Goal: Transaction & Acquisition: Download file/media

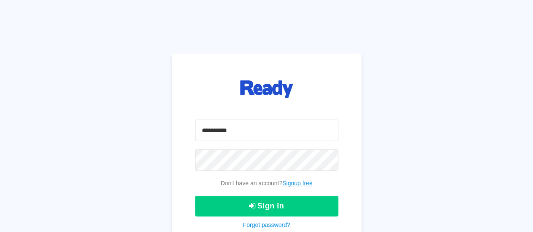
click at [215, 130] on input "email" at bounding box center [266, 130] width 143 height 21
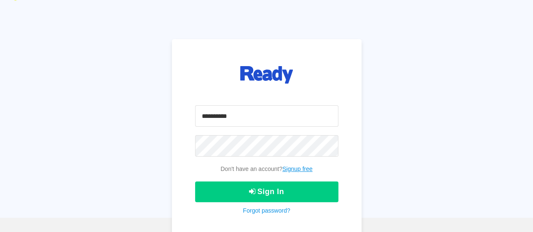
scroll to position [22, 0]
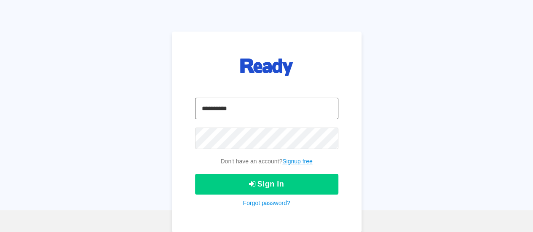
click at [223, 116] on input "email" at bounding box center [266, 108] width 143 height 21
click at [293, 161] on link "Signup free" at bounding box center [297, 161] width 30 height 7
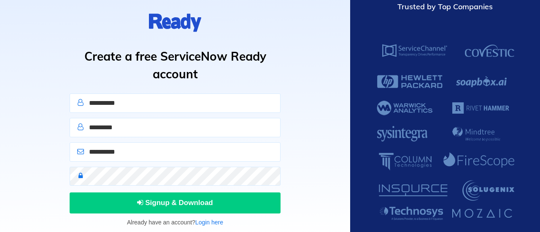
click at [114, 106] on input "text" at bounding box center [175, 103] width 211 height 19
type input "*******"
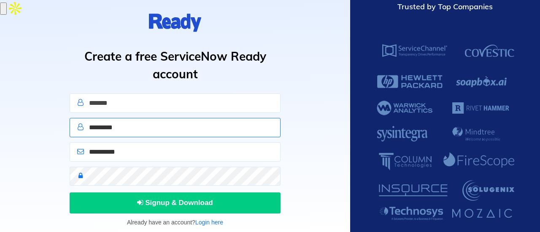
click at [102, 126] on input "text" at bounding box center [175, 127] width 211 height 19
type input "*********"
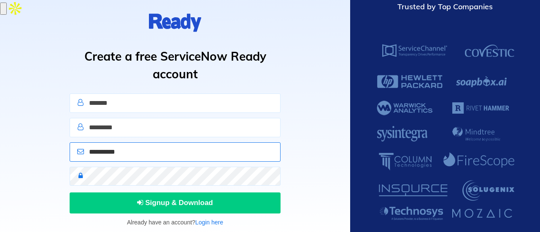
click at [102, 153] on input "email" at bounding box center [175, 151] width 211 height 19
click at [120, 154] on input "email" at bounding box center [175, 151] width 211 height 19
type input "*"
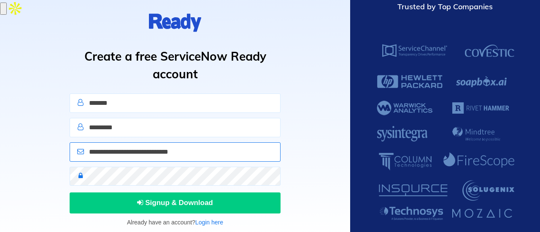
type input "**********"
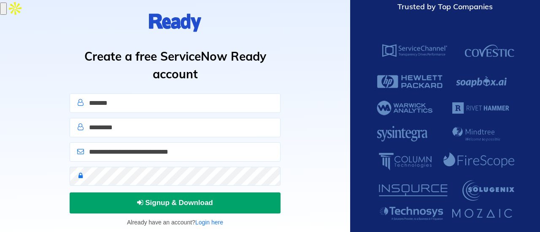
click at [123, 199] on button "Signup & Download" at bounding box center [175, 203] width 211 height 21
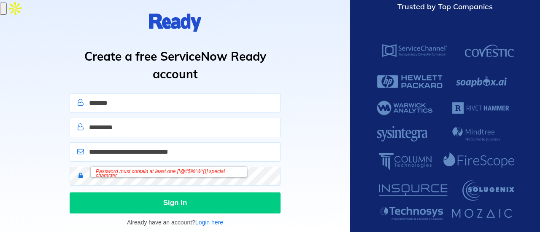
click at [102, 187] on div "Password must contain at least one [!@#$%^&*()] special character" at bounding box center [175, 179] width 217 height 24
click at [75, 177] on icon at bounding box center [80, 175] width 13 height 7
click at [118, 185] on div "Password must contain at least one [!@#$%^&*()] special character" at bounding box center [175, 179] width 217 height 24
click at [71, 113] on div "*******" at bounding box center [175, 106] width 217 height 24
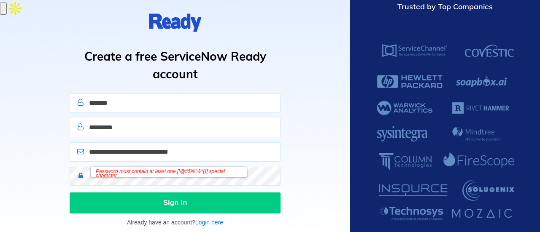
click at [25, 113] on div "**********" at bounding box center [175, 116] width 350 height 232
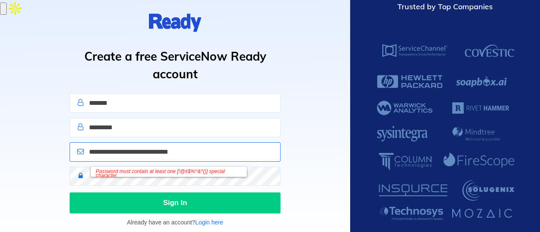
click at [129, 151] on input "**********" at bounding box center [175, 151] width 211 height 19
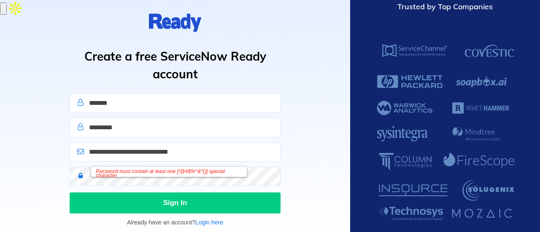
click at [124, 173] on div "Password must contain at least one [!@#$%^&*()] special character" at bounding box center [169, 172] width 156 height 10
click at [124, 174] on div "Password must contain at least one [!@#$%^&*()] special character" at bounding box center [169, 172] width 156 height 10
click at [211, 224] on link "Login here" at bounding box center [209, 222] width 28 height 7
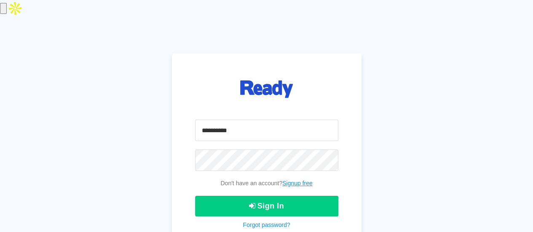
click at [258, 220] on form "Don't have an account? Signup free Sign In Forgot password?" at bounding box center [266, 175] width 143 height 110
click at [258, 225] on link "Forgot password?" at bounding box center [266, 225] width 47 height 7
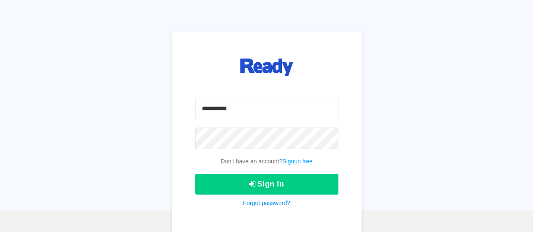
click at [296, 161] on link "Signup free" at bounding box center [297, 161] width 30 height 7
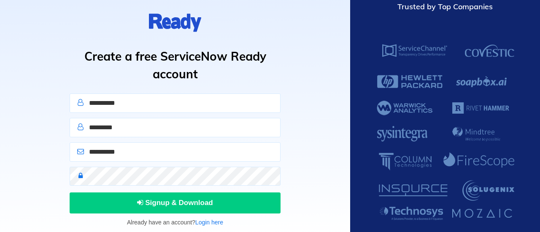
click at [126, 108] on input "text" at bounding box center [175, 103] width 211 height 19
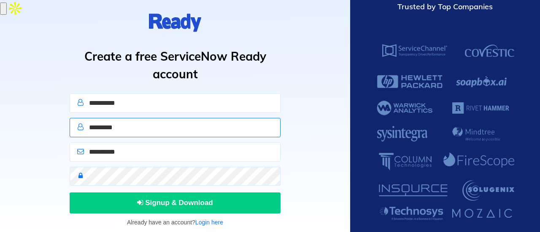
click at [82, 133] on input "text" at bounding box center [175, 127] width 211 height 19
type input "*********"
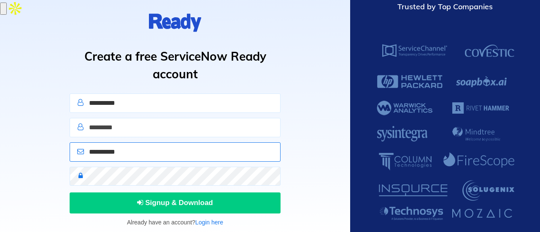
click at [113, 152] on input "email" at bounding box center [175, 151] width 211 height 19
type input "*"
type input "**********"
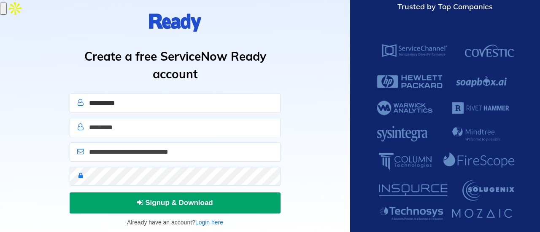
click at [115, 206] on button "Signup & Download" at bounding box center [175, 203] width 211 height 21
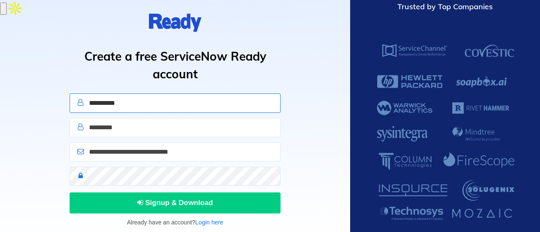
click at [102, 110] on input "text" at bounding box center [175, 103] width 211 height 19
type input "*******"
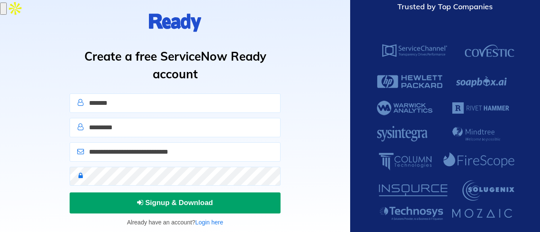
click at [147, 204] on span "Signup & Download" at bounding box center [175, 203] width 76 height 8
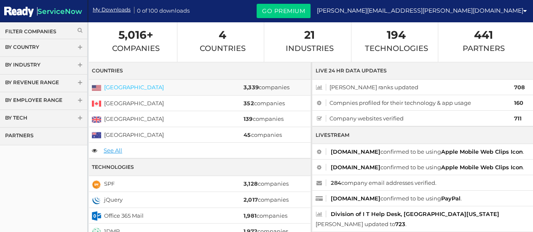
click at [120, 89] on link "[GEOGRAPHIC_DATA]" at bounding box center [134, 87] width 60 height 7
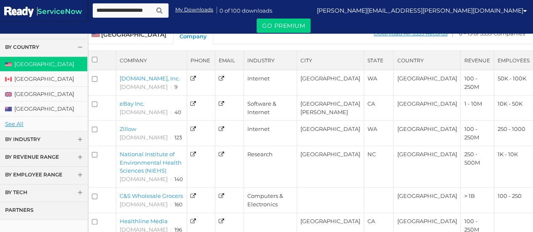
click at [78, 28] on icon at bounding box center [80, 30] width 5 height 5
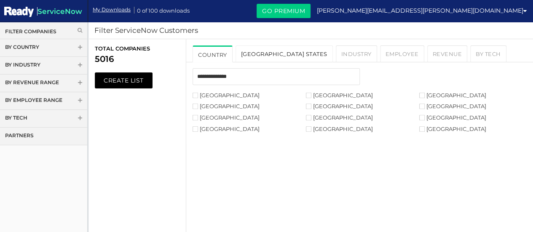
click at [266, 54] on link "[GEOGRAPHIC_DATA] States" at bounding box center [284, 54] width 97 height 17
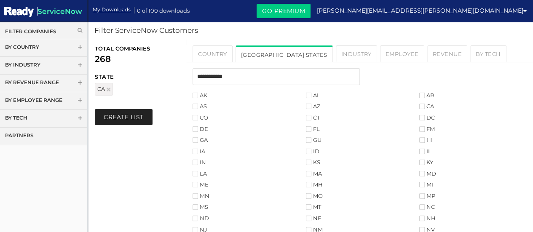
click at [114, 120] on button "Create List" at bounding box center [124, 117] width 58 height 16
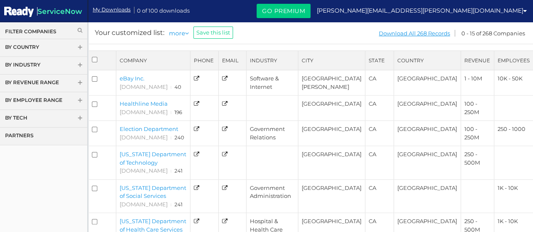
click at [95, 53] on th at bounding box center [102, 60] width 27 height 19
click at [201, 26] on div "Your customized list: more States : 'CA' Save this list ****" at bounding box center [187, 31] width 198 height 19
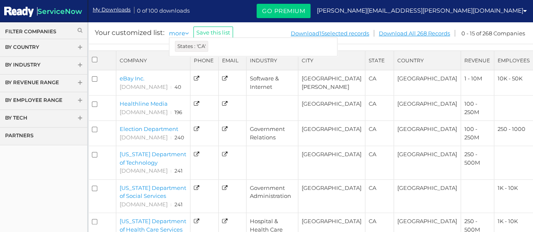
click at [182, 34] on li "more States : 'CA'" at bounding box center [180, 32] width 23 height 9
click at [393, 33] on link "Download All 268 Records" at bounding box center [415, 33] width 72 height 11
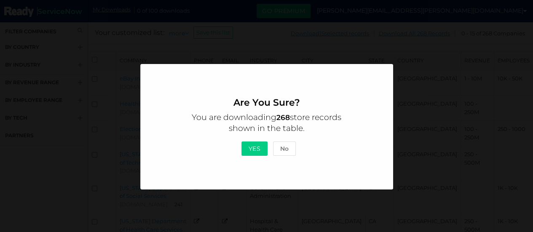
click at [256, 153] on button "Yes" at bounding box center [255, 149] width 27 height 14
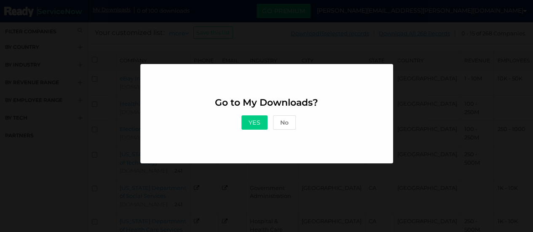
click at [367, 74] on div "Go to My Downloads? Yes No" at bounding box center [266, 113] width 253 height 99
click at [290, 122] on button "No" at bounding box center [284, 122] width 23 height 14
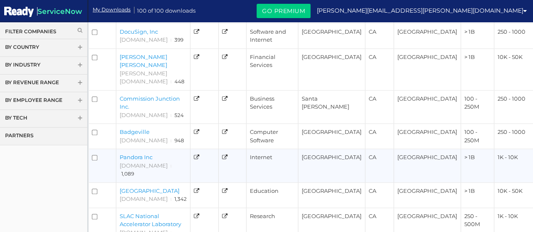
scroll to position [302, 0]
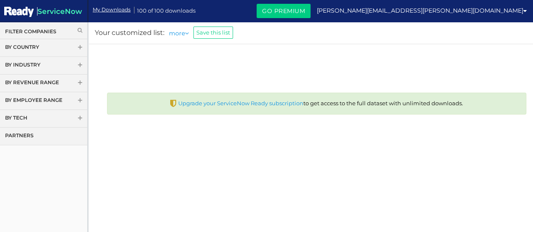
click at [34, 32] on link "Filter Companies" at bounding box center [43, 31] width 77 height 7
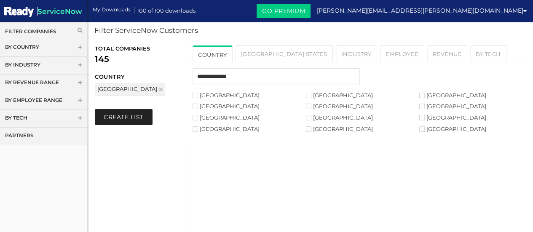
click at [109, 118] on button "Create List" at bounding box center [124, 117] width 58 height 16
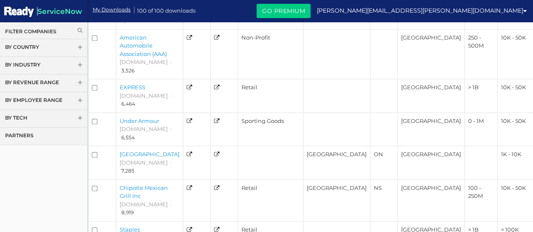
scroll to position [302, 0]
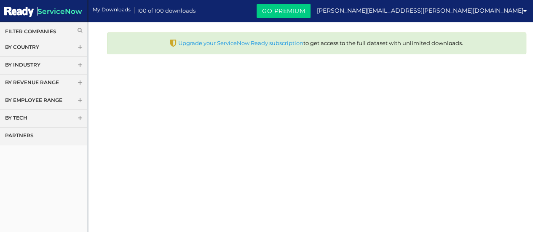
scroll to position [101, 0]
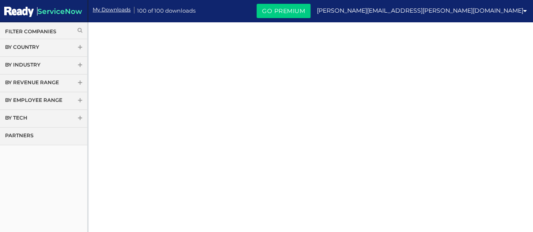
click at [30, 42] on link "By Country" at bounding box center [43, 48] width 87 height 18
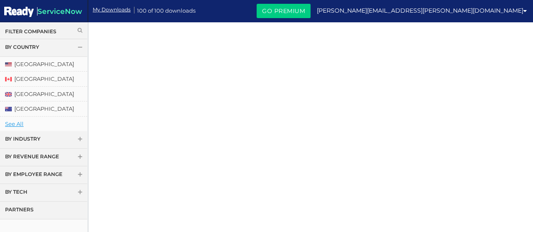
click at [33, 32] on link "Filter Companies" at bounding box center [43, 31] width 77 height 7
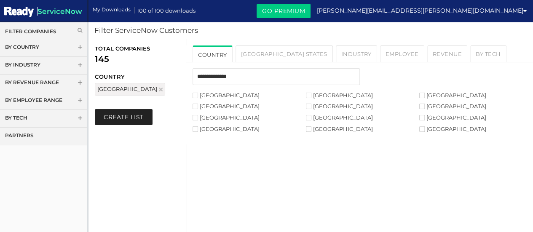
click at [110, 118] on button "Create List" at bounding box center [124, 117] width 58 height 16
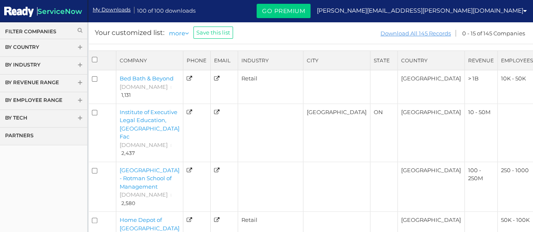
click at [409, 34] on link "Download All 145 Records" at bounding box center [415, 33] width 71 height 11
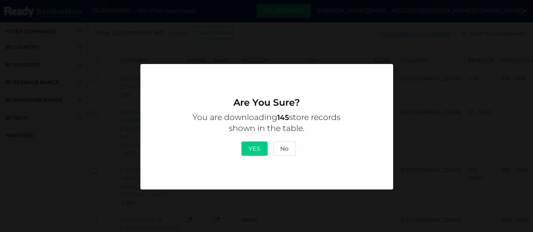
click at [252, 154] on button "Yes" at bounding box center [255, 149] width 27 height 14
click at [286, 153] on button "No" at bounding box center [284, 149] width 23 height 14
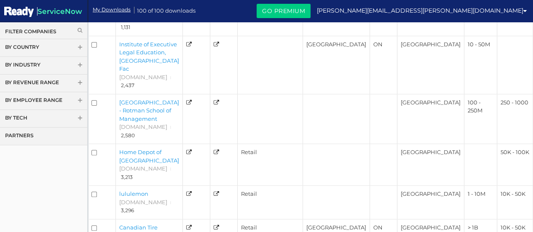
scroll to position [0, 0]
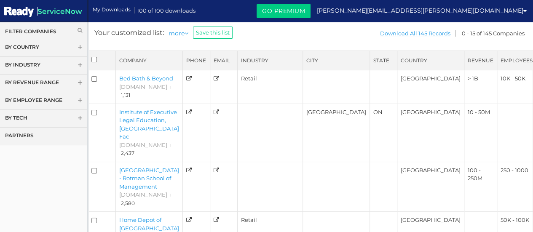
click at [32, 41] on link "By Country" at bounding box center [43, 48] width 87 height 18
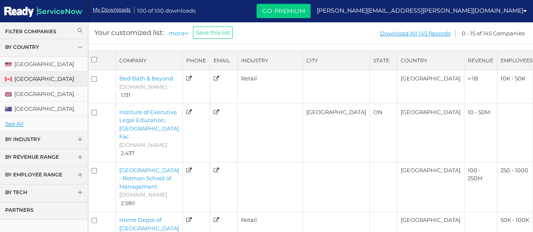
click at [27, 77] on link "[GEOGRAPHIC_DATA]" at bounding box center [43, 79] width 87 height 15
